Goal: Task Accomplishment & Management: Complete application form

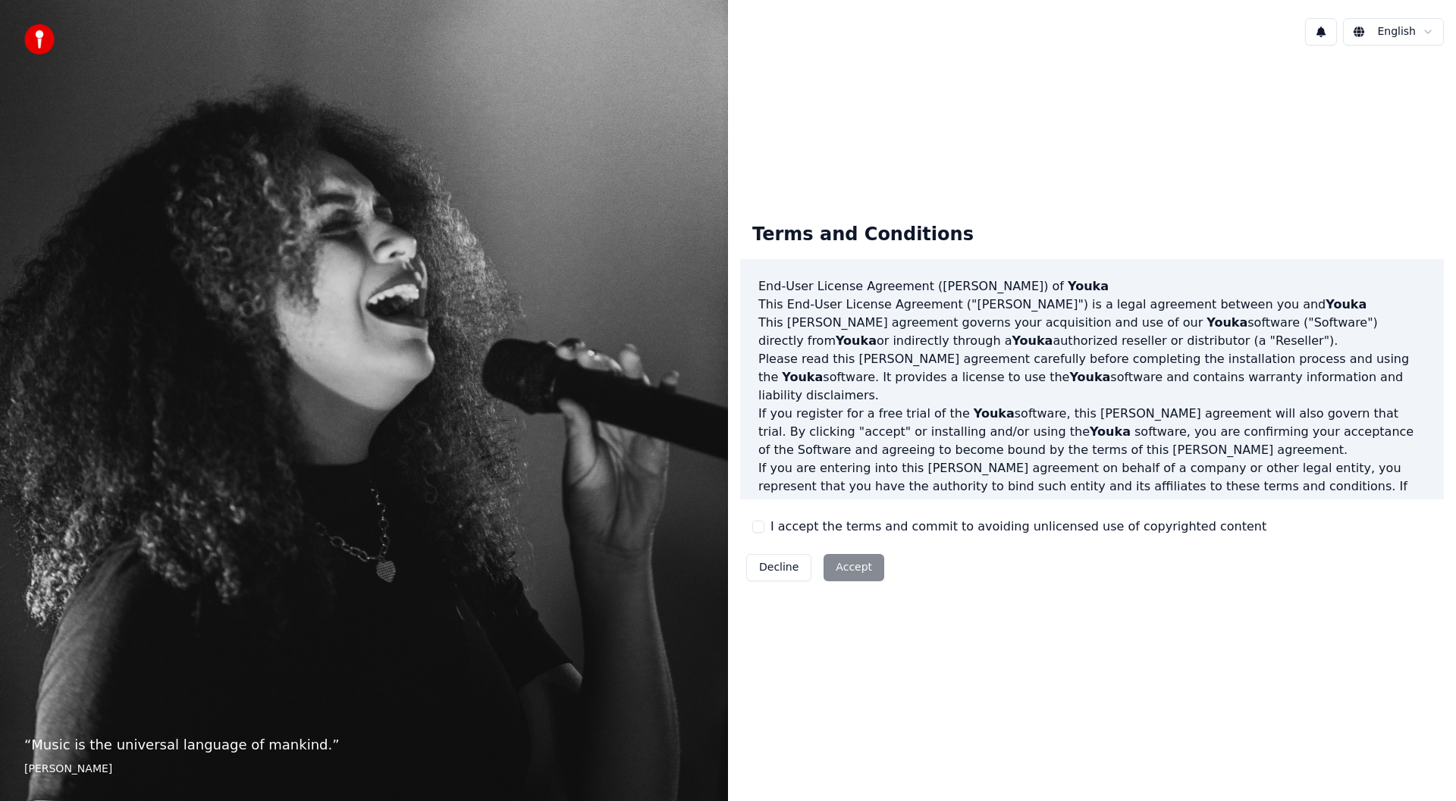
click at [761, 527] on button "I accept the terms and commit to avoiding unlicensed use of copyrighted content" at bounding box center [758, 527] width 12 height 12
click at [840, 575] on button "Accept" at bounding box center [853, 567] width 61 height 27
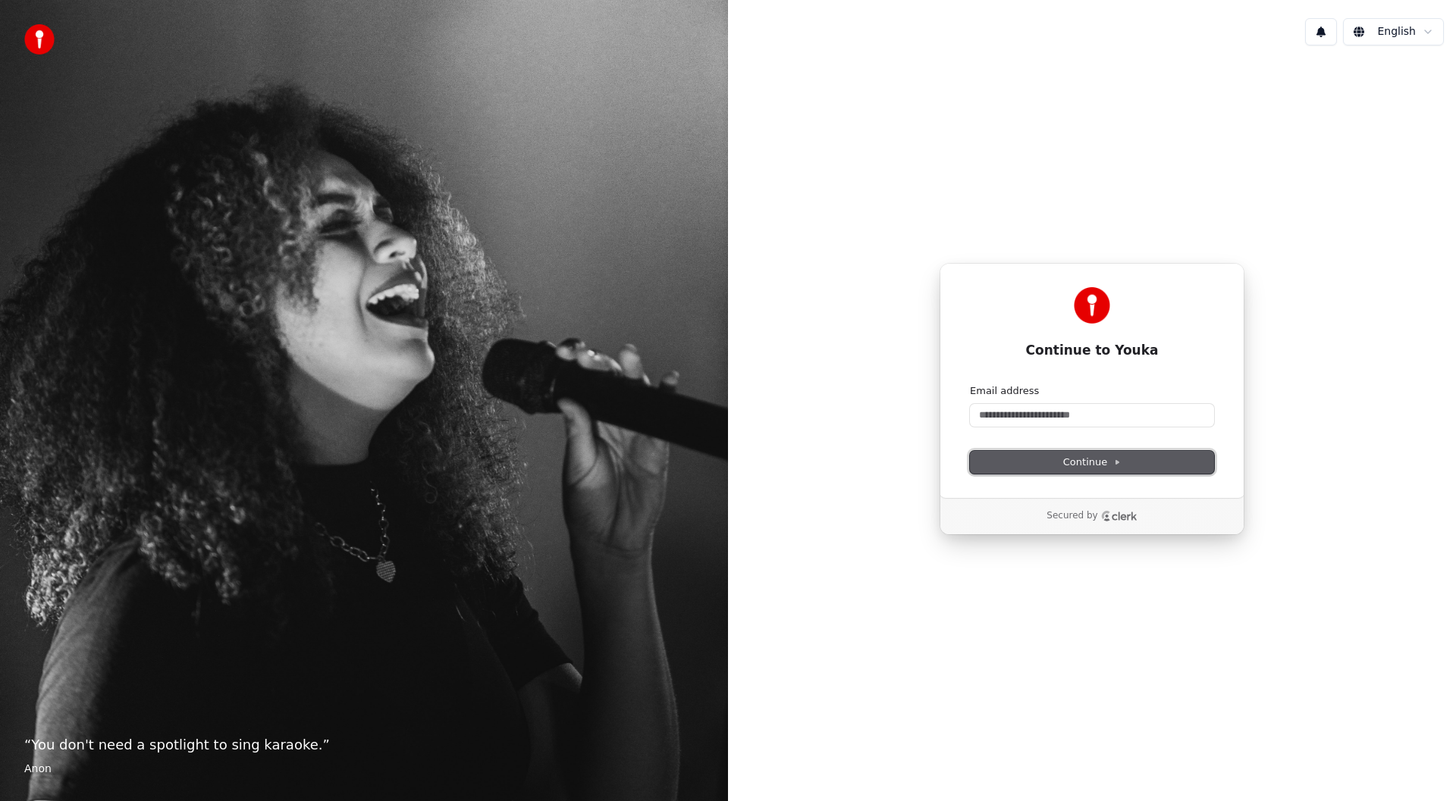
click at [1098, 464] on span "Continue" at bounding box center [1092, 463] width 58 height 14
click at [1035, 415] on input "Email address" at bounding box center [1092, 415] width 244 height 23
click at [1055, 466] on button "Continue" at bounding box center [1092, 462] width 244 height 23
type input "**********"
